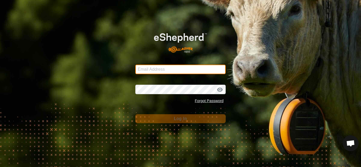
click at [174, 69] on input "Email Address" at bounding box center [180, 70] width 90 height 10
type input "[EMAIL_ADDRESS][DOMAIN_NAME]"
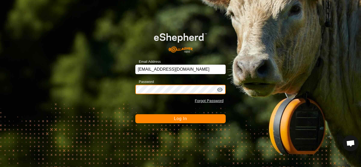
click at [135, 114] on button "Log In" at bounding box center [180, 118] width 90 height 9
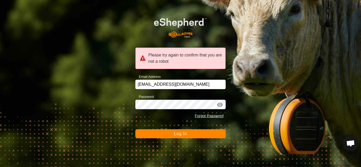
click at [172, 135] on button "Log In" at bounding box center [180, 134] width 90 height 9
click at [173, 132] on button "Log In" at bounding box center [180, 134] width 90 height 9
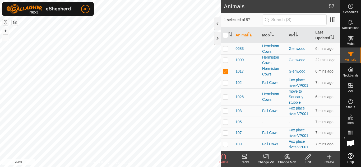
click at [247, 157] on icon at bounding box center [245, 157] width 6 height 6
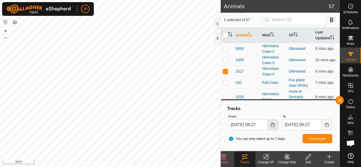
click at [273, 126] on icon "Choose Date" at bounding box center [273, 125] width 4 height 4
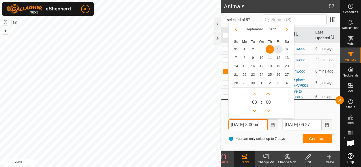
scroll to position [0, 6]
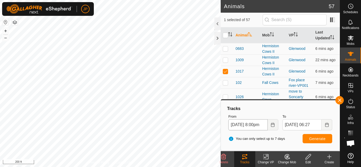
type input "[DATE] 08:00"
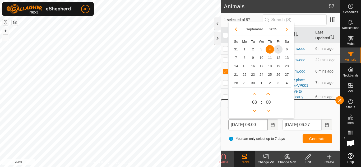
scroll to position [0, 0]
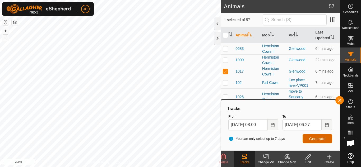
click at [320, 138] on span "Generate" at bounding box center [317, 139] width 16 height 4
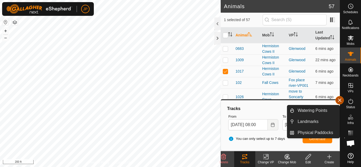
click at [341, 102] on button "button" at bounding box center [339, 100] width 8 height 8
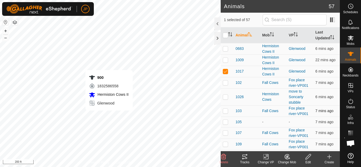
checkbox input "false"
checkbox input "true"
click at [244, 157] on icon at bounding box center [244, 157] width 5 height 4
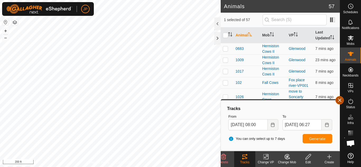
click at [340, 100] on button "button" at bounding box center [339, 100] width 8 height 8
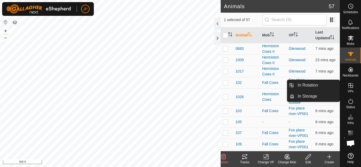
click at [351, 85] on icon at bounding box center [350, 85] width 5 height 5
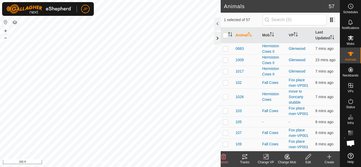
click at [218, 39] on div at bounding box center [217, 38] width 6 height 13
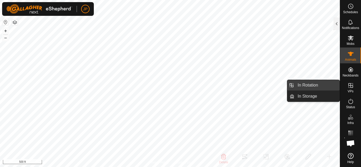
click at [321, 85] on link "In Rotation" at bounding box center [317, 85] width 45 height 11
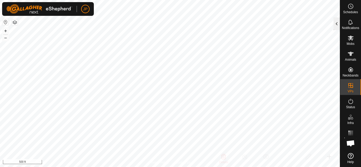
click at [338, 24] on div at bounding box center [337, 23] width 6 height 13
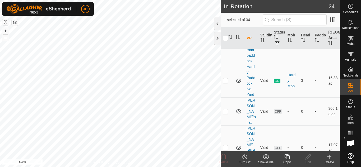
scroll to position [449, 0]
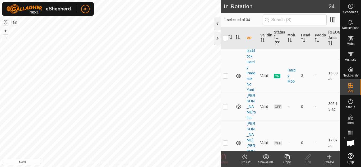
click at [217, 24] on div at bounding box center [217, 23] width 6 height 13
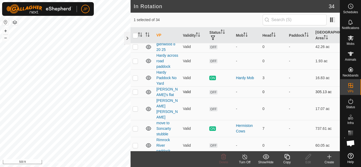
scroll to position [178, 0]
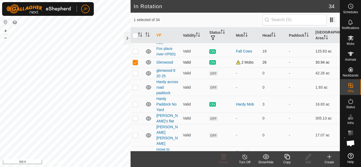
click at [136, 62] on p-checkbox at bounding box center [135, 62] width 5 height 4
checkbox input "false"
click at [135, 73] on p-checkbox at bounding box center [135, 73] width 5 height 4
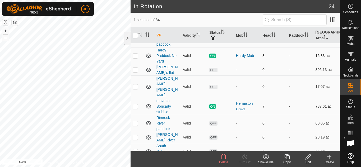
scroll to position [231, 0]
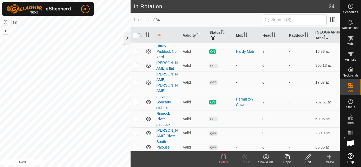
click at [127, 40] on div at bounding box center [127, 38] width 6 height 13
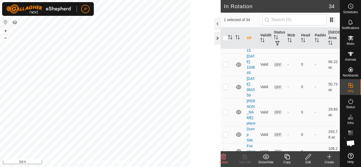
scroll to position [532, 0]
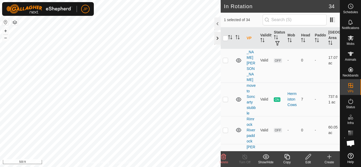
click at [216, 37] on div at bounding box center [217, 38] width 6 height 13
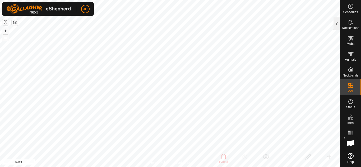
click at [336, 24] on div at bounding box center [337, 23] width 6 height 13
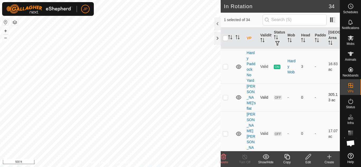
scroll to position [447, 0]
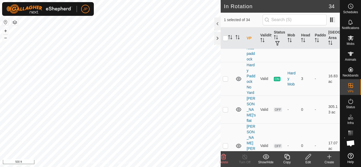
click at [225, 157] on icon at bounding box center [223, 157] width 6 height 6
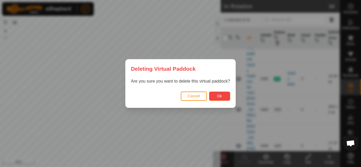
click at [224, 97] on button "Ok" at bounding box center [219, 96] width 21 height 9
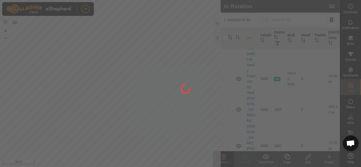
checkbox input "false"
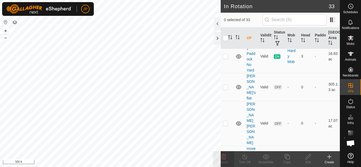
checkbox input "true"
click at [287, 157] on icon at bounding box center [287, 157] width 7 height 6
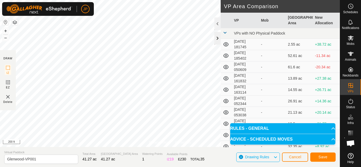
click at [217, 38] on div at bounding box center [217, 38] width 6 height 13
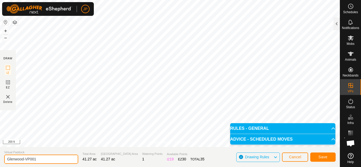
drag, startPoint x: 45, startPoint y: 159, endPoint x: 3, endPoint y: 159, distance: 42.0
click at [3, 159] on section "Virtual [PERSON_NAME]-VP001 Total Area 41.27 ac Grazing Area 41.27 ac Watering …" at bounding box center [170, 157] width 340 height 20
type input "soncarty stubble"
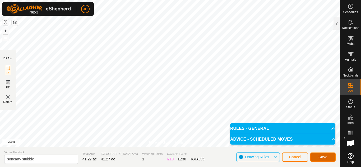
click at [329, 156] on button "Save" at bounding box center [322, 157] width 25 height 9
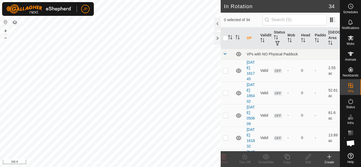
click at [170, 167] on html "JP Schedules Notifications Mobs Animals Neckbands VPs Status Infra Heatmap Help…" at bounding box center [180, 83] width 361 height 167
click at [218, 38] on div at bounding box center [217, 38] width 6 height 13
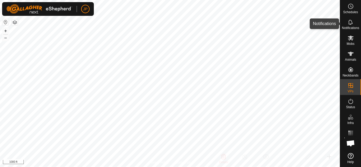
click at [349, 23] on icon at bounding box center [350, 22] width 4 height 5
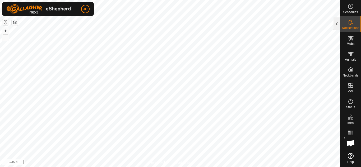
click at [338, 24] on div at bounding box center [337, 23] width 6 height 13
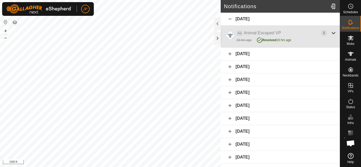
click at [330, 32] on div at bounding box center [333, 33] width 6 height 6
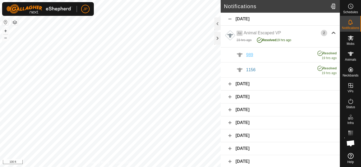
click at [250, 54] on span "989" at bounding box center [249, 55] width 7 height 4
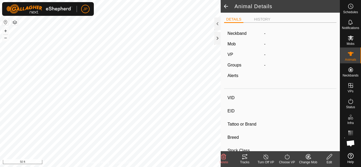
type input "989"
type input "-"
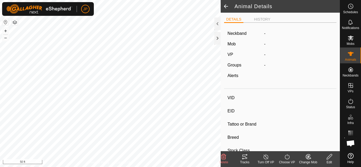
type input "0 kg"
type input "-"
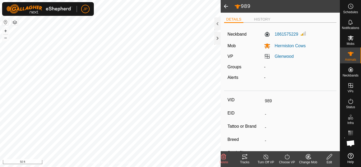
click at [244, 157] on icon at bounding box center [244, 157] width 5 height 4
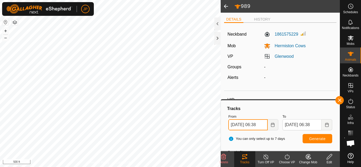
click at [266, 126] on input "[DATE] 06:38" at bounding box center [247, 124] width 39 height 11
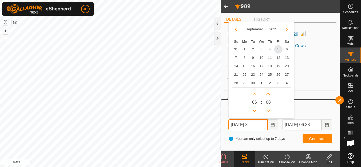
click at [262, 126] on input "[DATE] 8" at bounding box center [247, 124] width 39 height 11
click at [262, 126] on input "[DATE] 8:" at bounding box center [247, 124] width 39 height 11
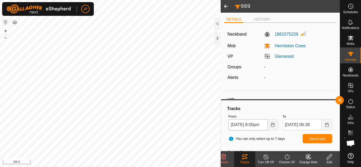
type input "[DATE] 08:00"
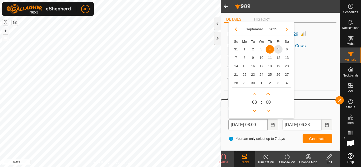
scroll to position [0, 0]
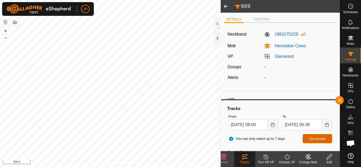
click at [319, 137] on span "Generate" at bounding box center [317, 139] width 16 height 4
click at [272, 124] on icon "Choose Date" at bounding box center [272, 125] width 3 height 4
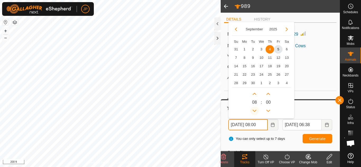
click at [254, 110] on button "Previous Hour" at bounding box center [254, 111] width 8 height 8
click at [255, 111] on span "Previous Hour" at bounding box center [255, 111] width 0 height 0
click at [254, 110] on button "Previous Hour" at bounding box center [254, 111] width 8 height 8
click at [254, 94] on button "Next Hour" at bounding box center [254, 94] width 8 height 8
click at [254, 94] on span "Next Hour" at bounding box center [254, 94] width 0 height 0
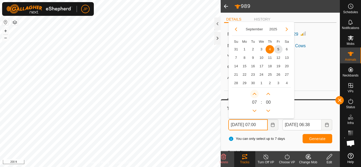
click at [254, 94] on button "Next Hour" at bounding box center [254, 94] width 8 height 8
click at [254, 94] on icon "Next Hour" at bounding box center [255, 94] width 4 height 2
click at [254, 94] on button "Next Hour" at bounding box center [254, 94] width 8 height 8
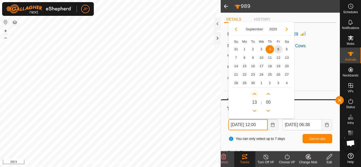
click at [254, 94] on button "Next Hour" at bounding box center [254, 94] width 8 height 8
click at [254, 94] on span "Next Hour" at bounding box center [254, 94] width 0 height 0
click at [254, 94] on button "Next Hour" at bounding box center [254, 94] width 8 height 8
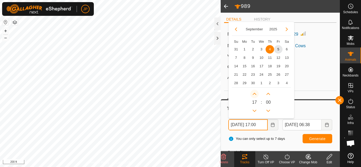
click at [254, 94] on button "Next Hour" at bounding box center [254, 94] width 8 height 8
type input "[DATE] 18:00"
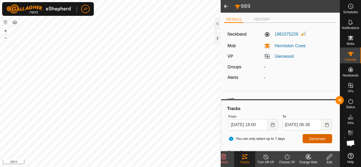
click at [316, 139] on span "Generate" at bounding box center [317, 139] width 16 height 4
click at [228, 69] on div "989 DETAILS HISTORY Neckband 1861575229 Mob Hermiston Cows VP [GEOGRAPHIC_DATA]…" at bounding box center [170, 83] width 340 height 167
click at [342, 100] on button "button" at bounding box center [339, 100] width 8 height 8
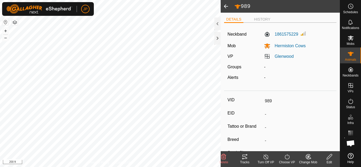
click at [225, 6] on span at bounding box center [226, 6] width 11 height 13
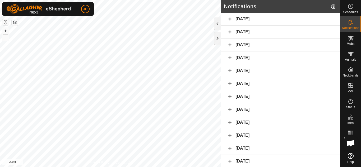
click at [249, 19] on div "[DATE]" at bounding box center [280, 19] width 119 height 13
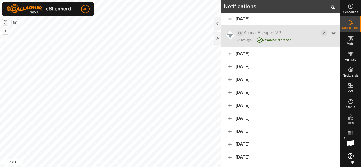
click at [330, 33] on div at bounding box center [333, 33] width 6 height 6
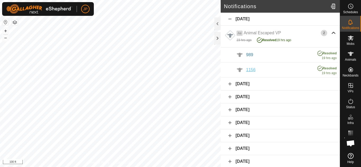
click at [252, 70] on span "1156" at bounding box center [251, 70] width 10 height 4
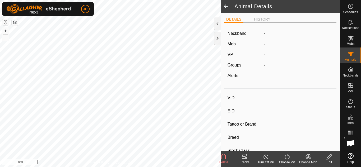
type input "1156"
type input "-"
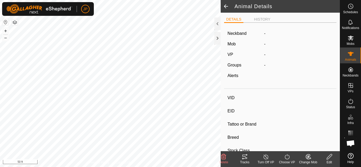
type input "0 kg"
type input "-"
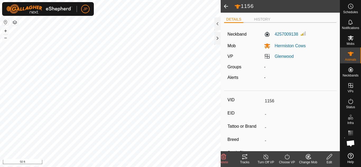
click at [245, 155] on icon at bounding box center [244, 157] width 5 height 4
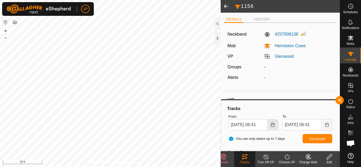
click at [271, 124] on icon "Choose Date" at bounding box center [272, 125] width 3 height 4
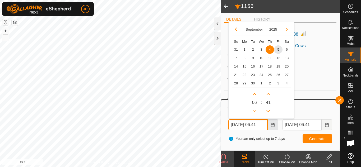
scroll to position [0, 3]
click at [255, 94] on button "Next Hour" at bounding box center [254, 94] width 8 height 8
click at [255, 94] on span "Next Hour" at bounding box center [255, 94] width 0 height 0
click at [255, 94] on button "Next Hour" at bounding box center [254, 94] width 8 height 8
click at [255, 94] on icon "Next Hour" at bounding box center [255, 94] width 4 height 2
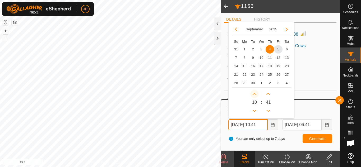
click at [255, 94] on icon "Next Hour" at bounding box center [255, 94] width 4 height 2
click at [255, 94] on button "Next Hour" at bounding box center [254, 94] width 8 height 8
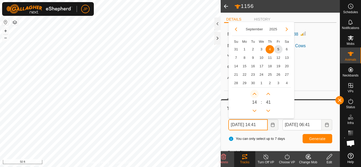
click at [255, 94] on button "Next Hour" at bounding box center [254, 94] width 8 height 8
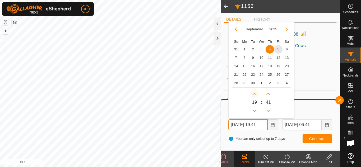
click at [255, 94] on button "Next Hour" at bounding box center [254, 94] width 8 height 8
type input "[DATE] 20:41"
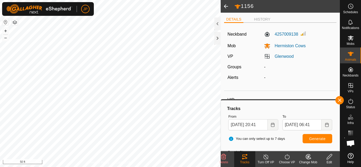
scroll to position [0, 0]
click at [315, 139] on span "Generate" at bounding box center [317, 139] width 16 height 4
click at [339, 100] on button "button" at bounding box center [339, 100] width 8 height 8
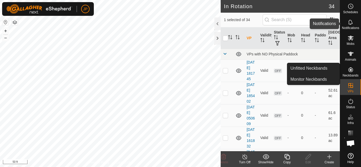
click at [349, 21] on icon at bounding box center [351, 22] width 6 height 6
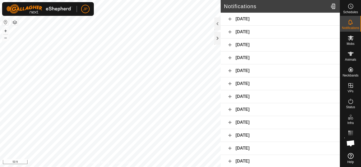
click at [249, 31] on div "[DATE]" at bounding box center [280, 32] width 119 height 13
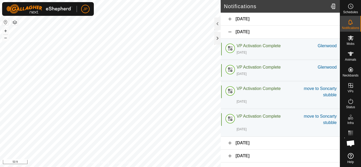
click at [248, 19] on div "[DATE]" at bounding box center [280, 19] width 119 height 13
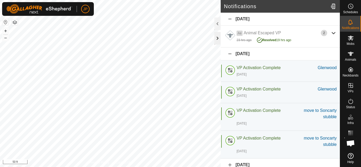
click at [218, 38] on div at bounding box center [217, 38] width 6 height 13
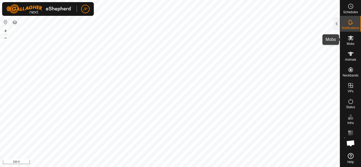
click at [351, 38] on icon at bounding box center [351, 38] width 6 height 5
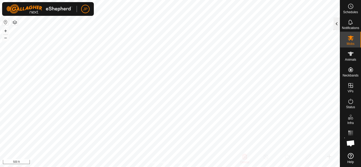
click at [339, 25] on div at bounding box center [337, 23] width 6 height 13
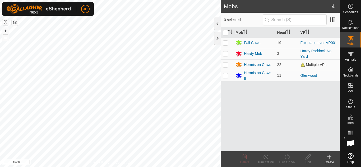
click at [225, 77] on p-checkbox at bounding box center [225, 75] width 5 height 4
checkbox input "true"
click at [225, 64] on p-checkbox at bounding box center [225, 65] width 5 height 4
checkbox input "true"
click at [225, 76] on p-checkbox at bounding box center [225, 75] width 5 height 4
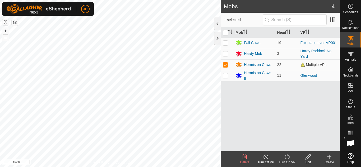
click at [225, 76] on p-checkbox at bounding box center [225, 75] width 5 height 4
checkbox input "true"
click at [287, 156] on icon at bounding box center [287, 156] width 5 height 5
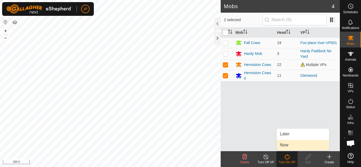
click at [284, 144] on link "Now" at bounding box center [303, 145] width 52 height 11
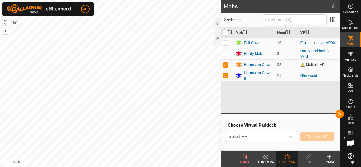
click at [288, 135] on div "dropdown trigger" at bounding box center [291, 137] width 11 height 11
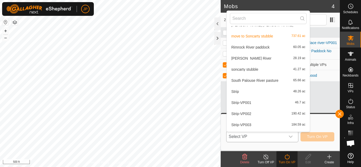
scroll to position [244, 0]
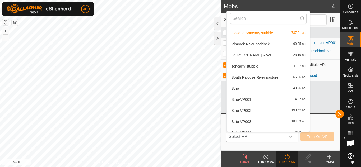
click at [256, 66] on li "soncarty stubble 41.27 ac" at bounding box center [268, 66] width 83 height 11
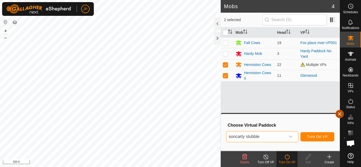
click at [338, 113] on button "button" at bounding box center [339, 114] width 8 height 8
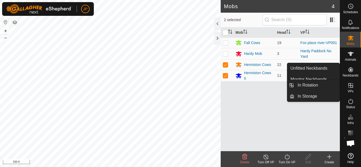
click at [349, 85] on icon at bounding box center [350, 85] width 5 height 5
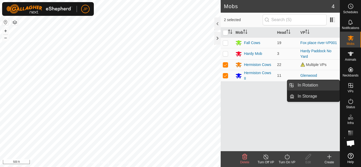
click at [315, 85] on link "In Rotation" at bounding box center [317, 85] width 45 height 11
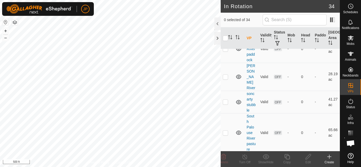
scroll to position [582, 0]
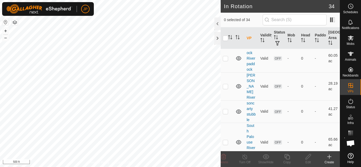
click at [227, 30] on p-checkbox at bounding box center [225, 27] width 5 height 4
checkbox input "false"
click at [225, 114] on p-checkbox at bounding box center [225, 111] width 5 height 4
checkbox input "true"
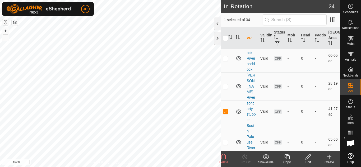
click at [309, 156] on icon at bounding box center [308, 157] width 7 height 6
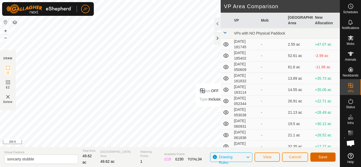
click at [326, 157] on span "Save" at bounding box center [323, 157] width 9 height 4
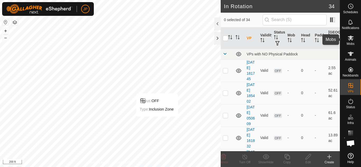
click at [350, 37] on icon at bounding box center [351, 38] width 6 height 5
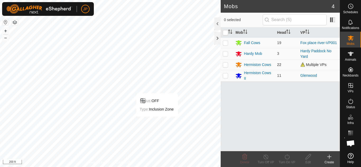
click at [225, 65] on p-checkbox at bounding box center [225, 65] width 5 height 4
checkbox input "true"
click at [224, 76] on p-checkbox at bounding box center [225, 75] width 5 height 4
checkbox input "true"
click at [287, 156] on icon at bounding box center [287, 156] width 5 height 5
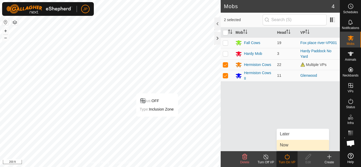
click at [285, 145] on link "Now" at bounding box center [303, 145] width 52 height 11
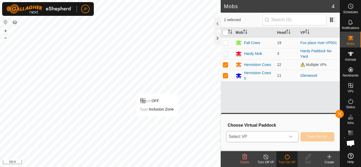
click at [290, 137] on icon "dropdown trigger" at bounding box center [291, 137] width 4 height 2
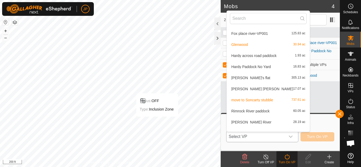
scroll to position [191, 0]
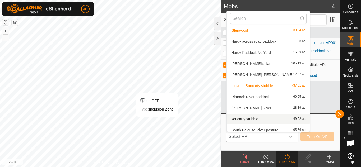
click at [250, 120] on li "soncarty stubble 49.62 ac" at bounding box center [268, 119] width 83 height 11
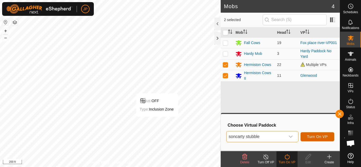
click at [320, 136] on span "Turn On VP" at bounding box center [317, 137] width 21 height 4
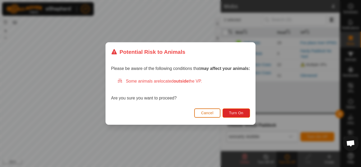
click at [209, 114] on span "Cancel" at bounding box center [207, 113] width 12 height 4
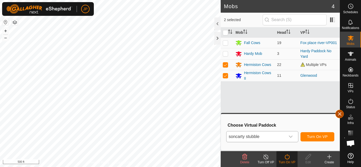
click at [341, 114] on button "button" at bounding box center [339, 114] width 8 height 8
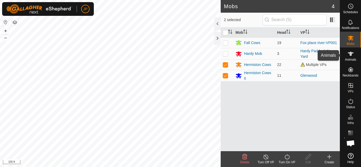
click at [352, 54] on icon at bounding box center [351, 54] width 6 height 6
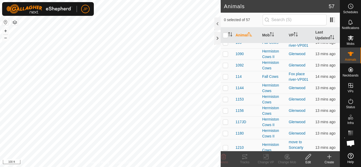
scroll to position [159, 0]
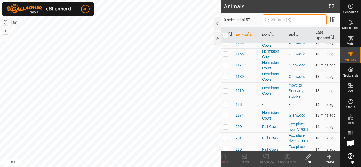
click at [292, 18] on input "text" at bounding box center [295, 19] width 64 height 11
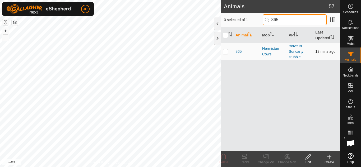
type input "865"
click at [226, 53] on p-checkbox at bounding box center [225, 51] width 5 height 4
checkbox input "true"
drag, startPoint x: 286, startPoint y: 21, endPoint x: 266, endPoint y: 20, distance: 20.4
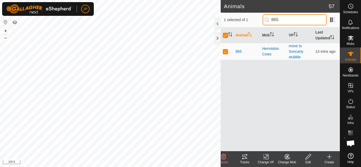
click at [266, 20] on input "865" at bounding box center [295, 19] width 64 height 11
type input "858"
checkbox input "false"
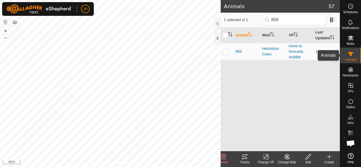
click at [351, 54] on icon at bounding box center [351, 54] width 6 height 4
click at [267, 7] on h2 "Animals" at bounding box center [276, 6] width 105 height 6
click at [218, 38] on div at bounding box center [217, 38] width 6 height 13
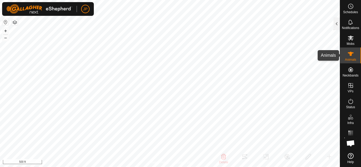
click at [351, 54] on icon at bounding box center [351, 54] width 6 height 4
click at [335, 21] on div at bounding box center [337, 23] width 6 height 13
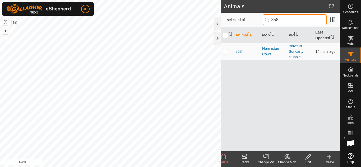
click at [288, 20] on input "858" at bounding box center [295, 19] width 64 height 11
type input "8"
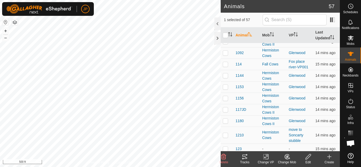
scroll to position [159, 0]
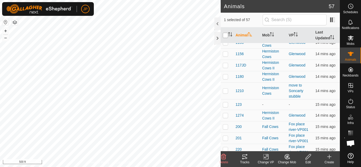
click at [225, 35] on input "checkbox" at bounding box center [225, 35] width 5 height 5
checkbox input "true"
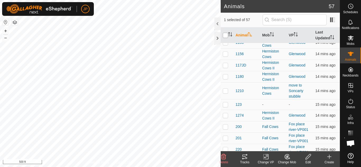
checkbox input "true"
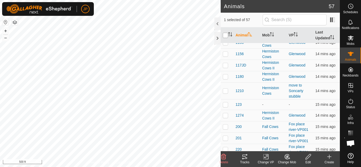
checkbox input "true"
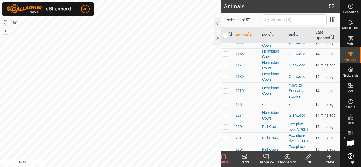
checkbox input "true"
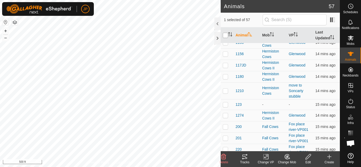
checkbox input "true"
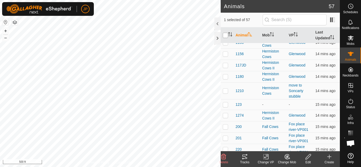
checkbox input "true"
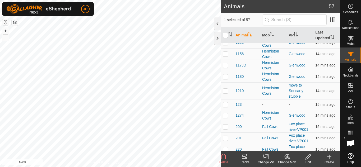
checkbox input "true"
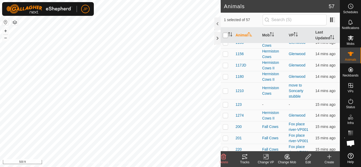
checkbox input "true"
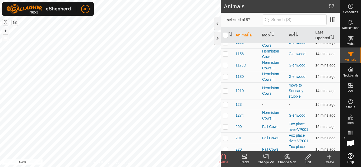
checkbox input "true"
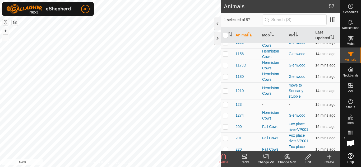
checkbox input "true"
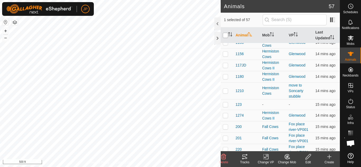
checkbox input "true"
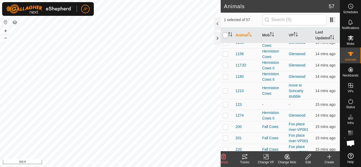
checkbox input "true"
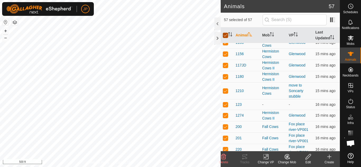
click at [225, 35] on input "checkbox" at bounding box center [225, 35] width 5 height 5
checkbox input "false"
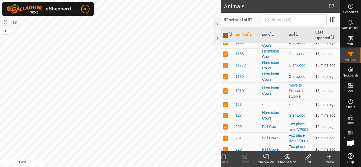
checkbox input "false"
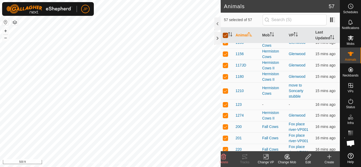
checkbox input "false"
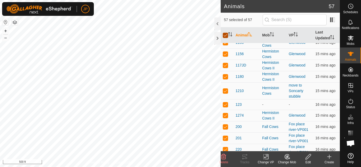
checkbox input "false"
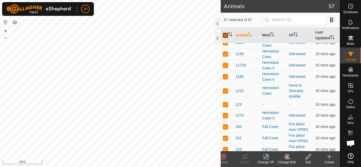
checkbox input "false"
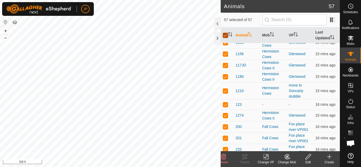
checkbox input "false"
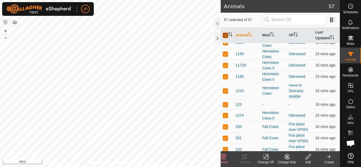
checkbox input "false"
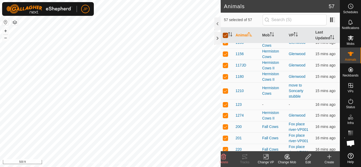
checkbox input "false"
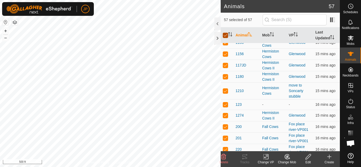
checkbox input "false"
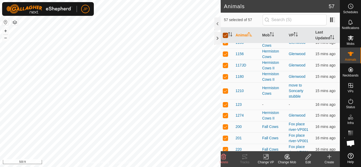
checkbox input "false"
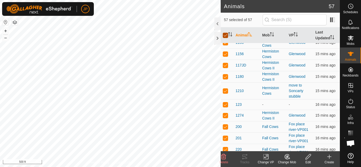
checkbox input "false"
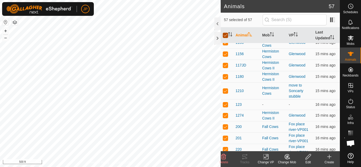
checkbox input "false"
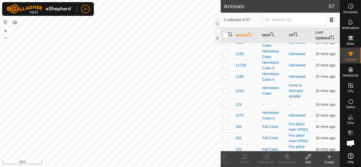
click at [246, 35] on th "Animal" at bounding box center [246, 35] width 27 height 16
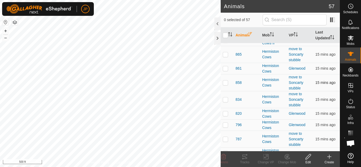
scroll to position [144, 0]
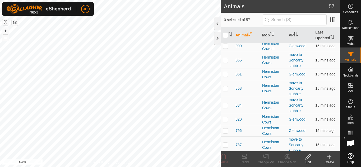
click at [225, 59] on p-checkbox at bounding box center [225, 60] width 5 height 4
checkbox input "true"
click at [226, 89] on p-checkbox at bounding box center [225, 88] width 5 height 4
checkbox input "true"
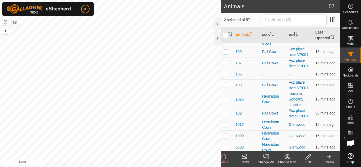
scroll to position [594, 0]
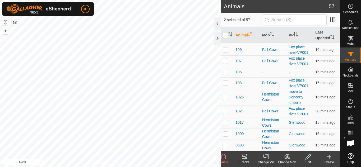
click at [225, 96] on p-checkbox at bounding box center [225, 97] width 5 height 4
checkbox input "true"
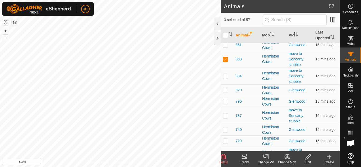
scroll to position [171, 0]
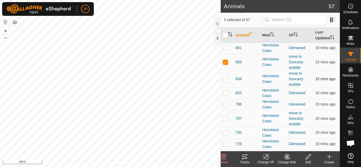
click at [225, 79] on p-checkbox at bounding box center [225, 79] width 5 height 4
checkbox input "true"
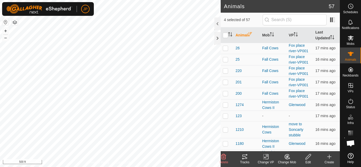
scroll to position [435, 0]
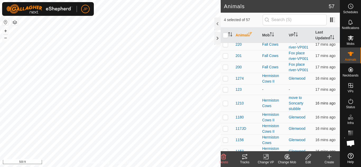
click at [225, 104] on p-checkbox at bounding box center [225, 103] width 5 height 4
checkbox input "true"
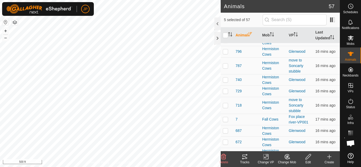
scroll to position [197, 0]
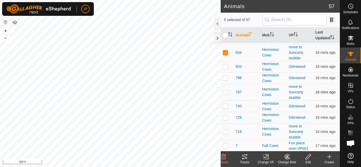
click at [225, 92] on p-checkbox at bounding box center [225, 92] width 5 height 4
checkbox input "true"
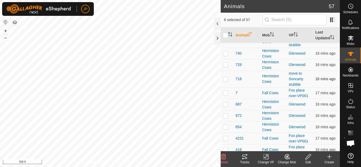
click at [225, 80] on p-checkbox at bounding box center [225, 79] width 5 height 4
checkbox input "true"
click at [266, 156] on icon at bounding box center [266, 156] width 4 height 3
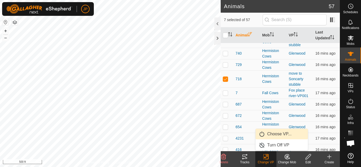
click at [275, 133] on link "Choose VP..." at bounding box center [282, 134] width 52 height 11
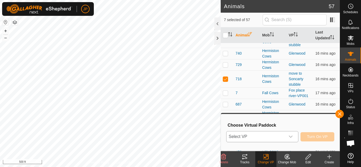
click at [290, 137] on icon "dropdown trigger" at bounding box center [291, 137] width 4 height 4
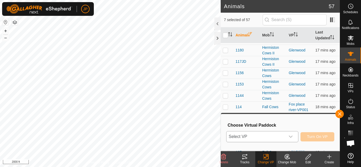
scroll to position [594, 0]
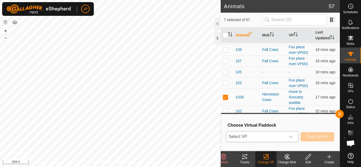
click at [291, 136] on icon "dropdown trigger" at bounding box center [291, 137] width 4 height 4
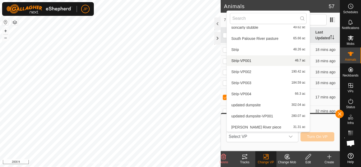
scroll to position [283, 0]
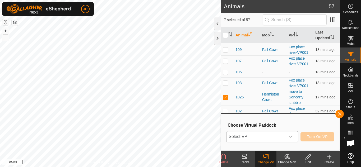
click at [289, 136] on icon "dropdown trigger" at bounding box center [291, 137] width 4 height 2
click at [290, 135] on icon "dropdown trigger" at bounding box center [291, 137] width 4 height 4
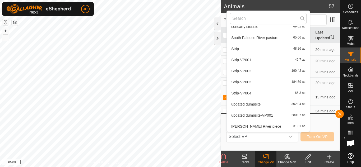
click at [260, 116] on li "updated dumpsite-VP001 280.07 ac" at bounding box center [268, 115] width 83 height 11
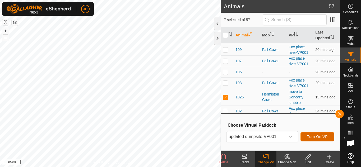
click at [315, 136] on span "Turn On VP" at bounding box center [317, 137] width 21 height 4
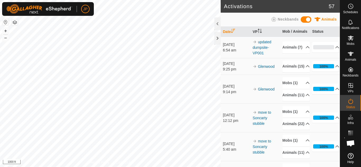
click at [222, 65] on div "Activations 57 Animals Neckbands Date VP Mob / Animals Status [DATE] 6:54 am up…" at bounding box center [170, 83] width 340 height 167
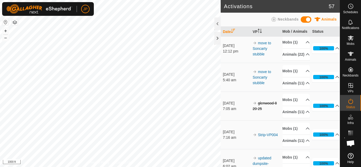
scroll to position [79, 0]
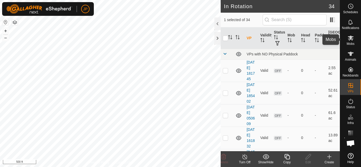
click at [351, 37] on icon at bounding box center [351, 38] width 6 height 5
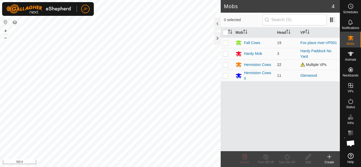
click at [226, 66] on p-checkbox at bounding box center [225, 65] width 5 height 4
checkbox input "true"
click at [227, 77] on p-checkbox at bounding box center [225, 75] width 5 height 4
checkbox input "true"
click at [288, 157] on icon at bounding box center [287, 157] width 7 height 6
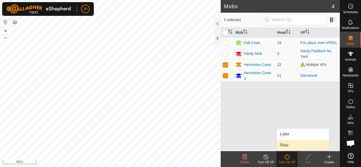
click at [288, 145] on link "Now" at bounding box center [303, 145] width 52 height 11
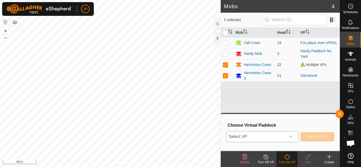
click at [289, 135] on icon "dropdown trigger" at bounding box center [291, 137] width 4 height 4
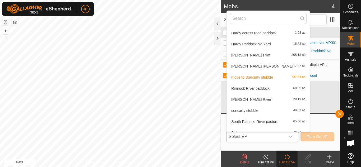
scroll to position [217, 0]
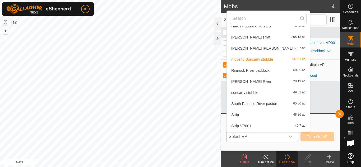
click at [244, 91] on li "soncarty stubble 49.62 ac" at bounding box center [268, 93] width 83 height 11
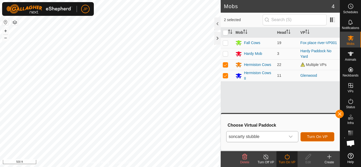
click at [316, 137] on span "Turn On VP" at bounding box center [317, 137] width 21 height 4
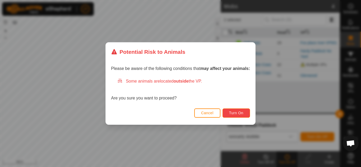
click at [239, 113] on span "Turn On" at bounding box center [236, 113] width 14 height 4
